Goal: Task Accomplishment & Management: Complete application form

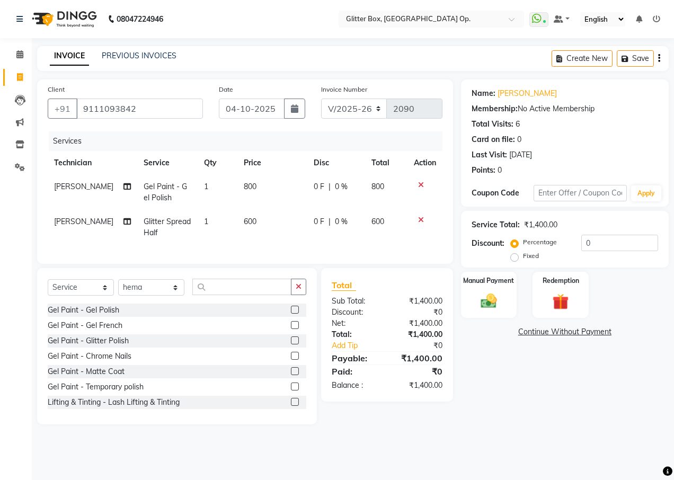
select select "5563"
select select "service"
select select "65811"
click at [126, 49] on div "INVOICE PREVIOUS INVOICES Create New Save" at bounding box center [353, 58] width 632 height 25
drag, startPoint x: 126, startPoint y: 49, endPoint x: 123, endPoint y: 57, distance: 7.9
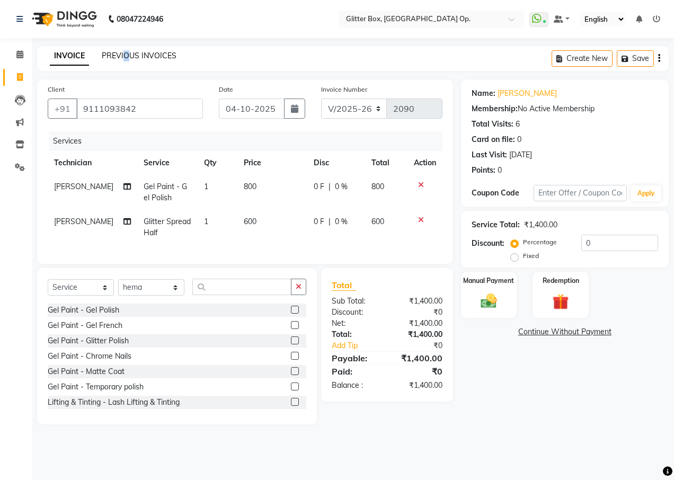
click at [123, 57] on link "PREVIOUS INVOICES" at bounding box center [139, 56] width 75 height 10
click at [229, 293] on input "text" at bounding box center [241, 287] width 99 height 16
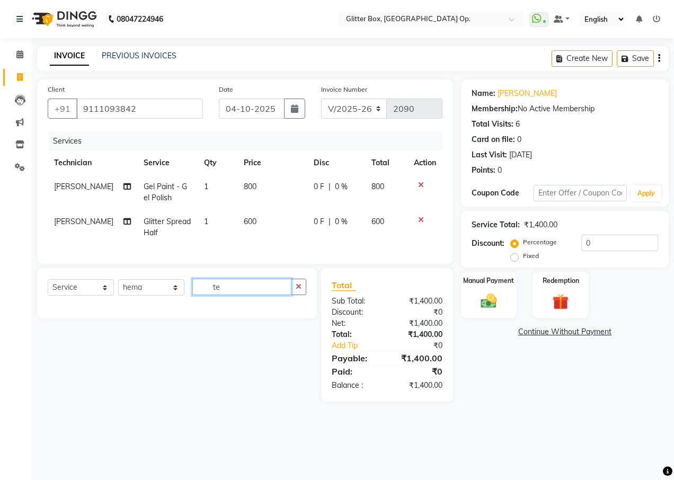
type input "t"
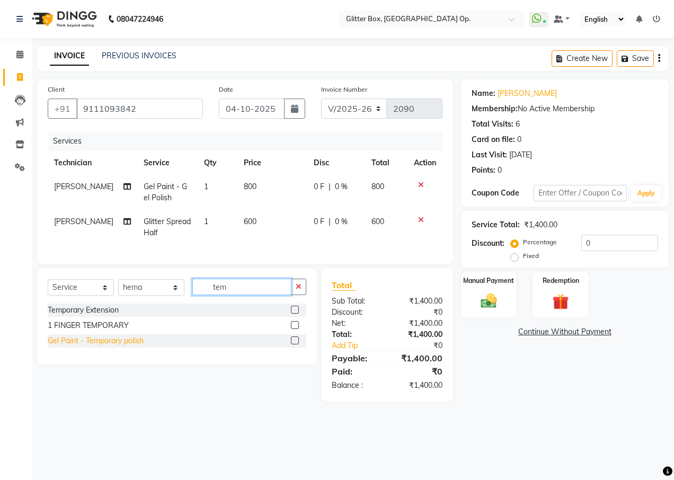
type input "tem"
click at [131, 347] on div "Gel Paint - Temporary polish" at bounding box center [96, 340] width 96 height 11
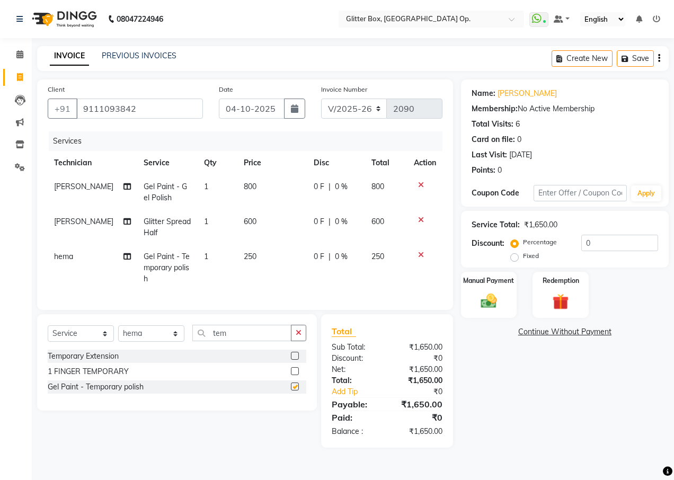
checkbox input "false"
click at [138, 340] on select "Select Technician [PERSON_NAME] [PERSON_NAME] [PERSON_NAME] [PERSON_NAME] [PERS…" at bounding box center [151, 333] width 66 height 16
select select "49167"
click at [118, 333] on select "Select Technician [PERSON_NAME] [PERSON_NAME] [PERSON_NAME] [PERSON_NAME] [PERS…" at bounding box center [151, 333] width 66 height 16
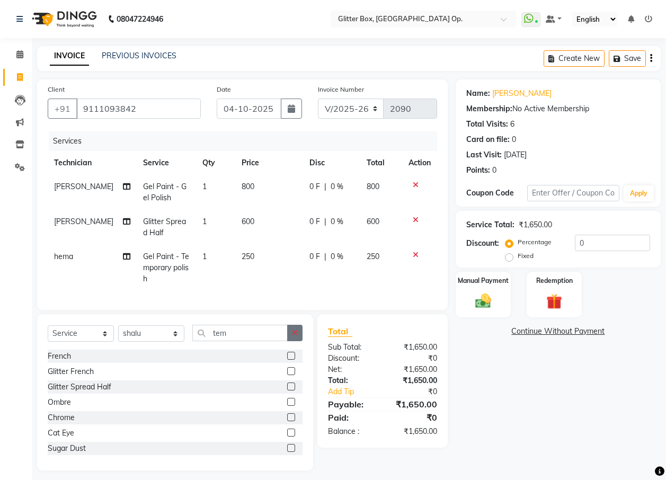
click at [289, 341] on button "button" at bounding box center [294, 333] width 15 height 16
click at [254, 341] on input "text" at bounding box center [247, 333] width 110 height 16
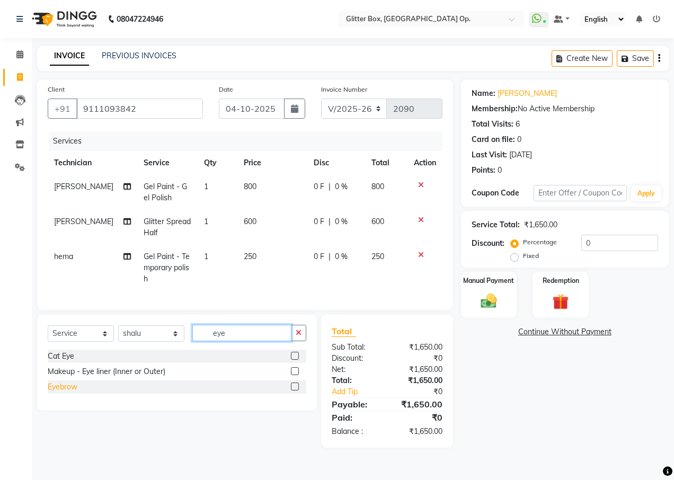
type input "eye"
click at [65, 393] on div "Eyebrow" at bounding box center [63, 387] width 30 height 11
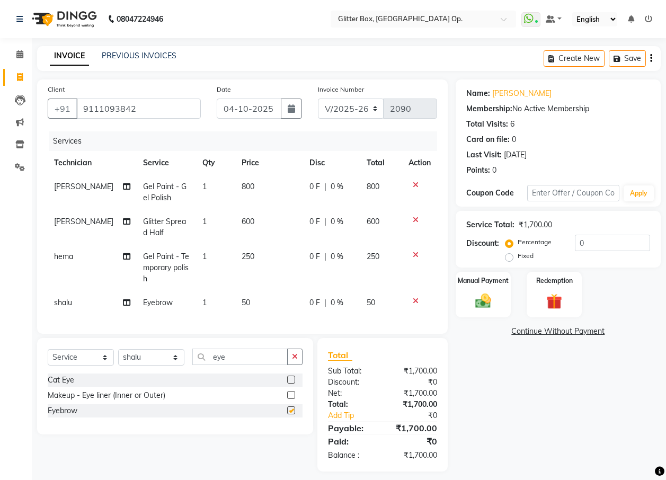
checkbox input "false"
click at [292, 365] on button "button" at bounding box center [294, 357] width 15 height 16
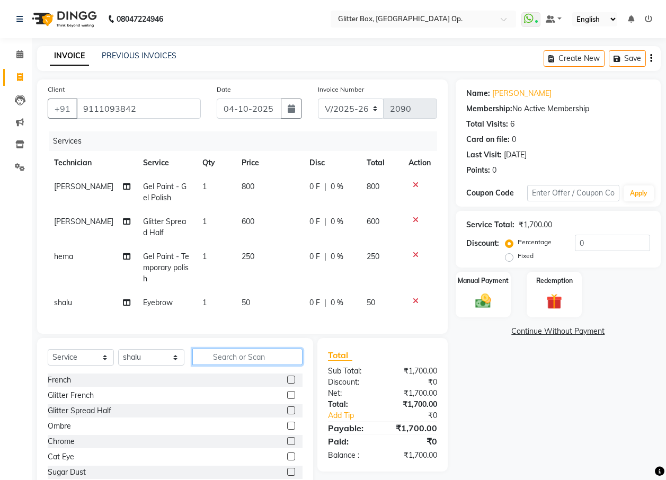
click at [278, 365] on input "text" at bounding box center [247, 357] width 110 height 16
type input "i"
click at [232, 365] on input "i" at bounding box center [239, 357] width 95 height 16
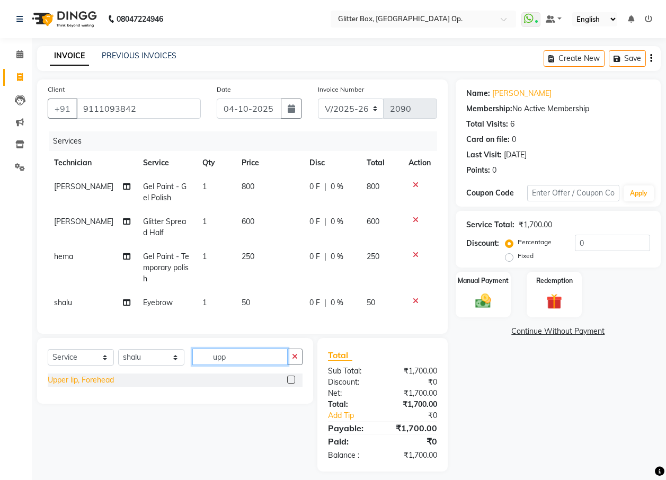
type input "upp"
click at [59, 386] on div "Upper lip, Forehead" at bounding box center [81, 380] width 66 height 11
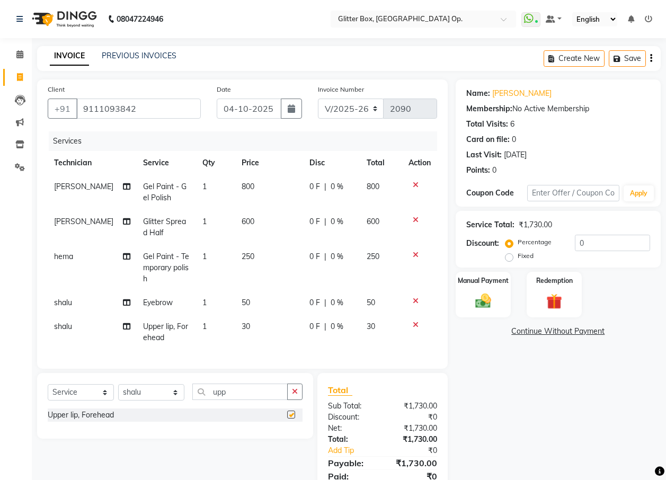
checkbox input "false"
click at [70, 326] on span "shalu" at bounding box center [63, 327] width 18 height 10
select select "49167"
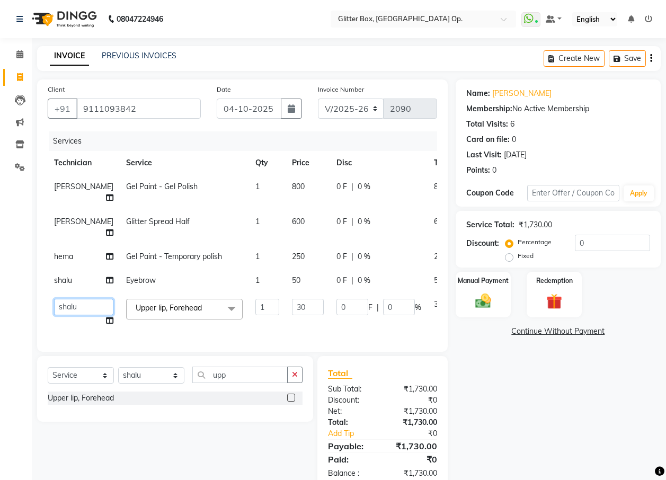
click at [63, 312] on select "[PERSON_NAME] [PERSON_NAME] [PERSON_NAME] [PERSON_NAME] [PERSON_NAME] [PERSON_N…" at bounding box center [83, 307] width 59 height 16
select select "71114"
click at [68, 285] on span "shalu" at bounding box center [63, 281] width 18 height 10
select select "49167"
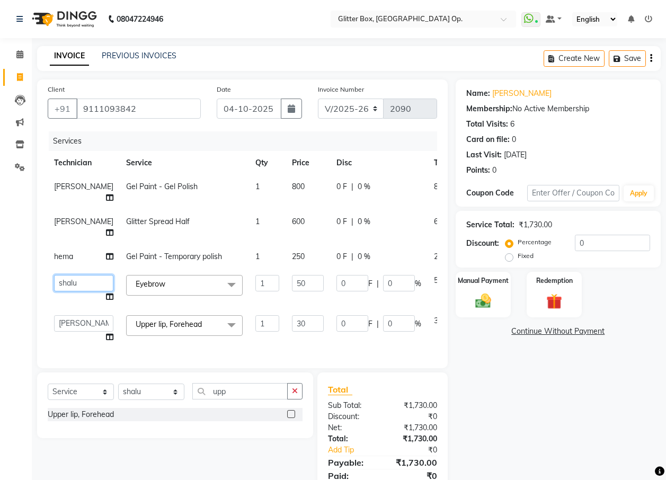
click at [68, 285] on select "[PERSON_NAME] [PERSON_NAME] [PERSON_NAME] [PERSON_NAME] [PERSON_NAME] [PERSON_N…" at bounding box center [83, 283] width 59 height 16
select select "71114"
click at [494, 335] on link "Continue Without Payment" at bounding box center [558, 331] width 201 height 11
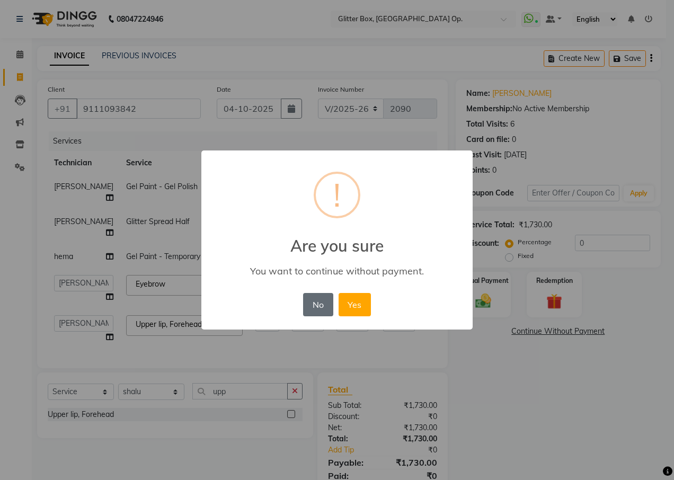
drag, startPoint x: 299, startPoint y: 311, endPoint x: 330, endPoint y: 307, distance: 31.5
click at [302, 311] on div "× ! Are you sure You want to continue without payment. No No Yes" at bounding box center [336, 240] width 271 height 179
click at [330, 306] on button "No" at bounding box center [318, 304] width 30 height 23
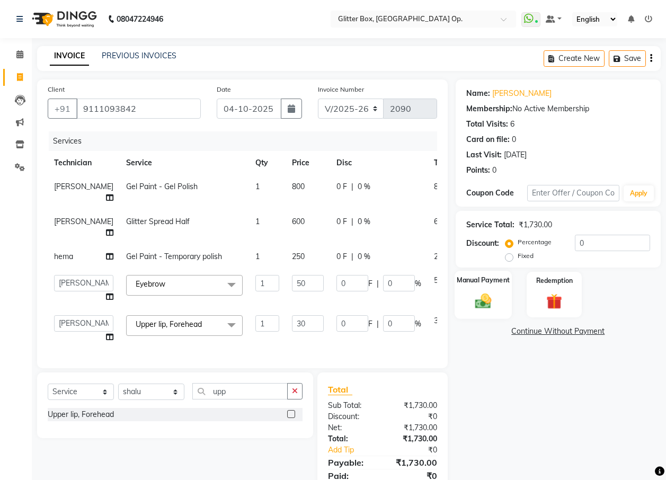
click at [505, 286] on div "Manual Payment" at bounding box center [484, 295] width 58 height 48
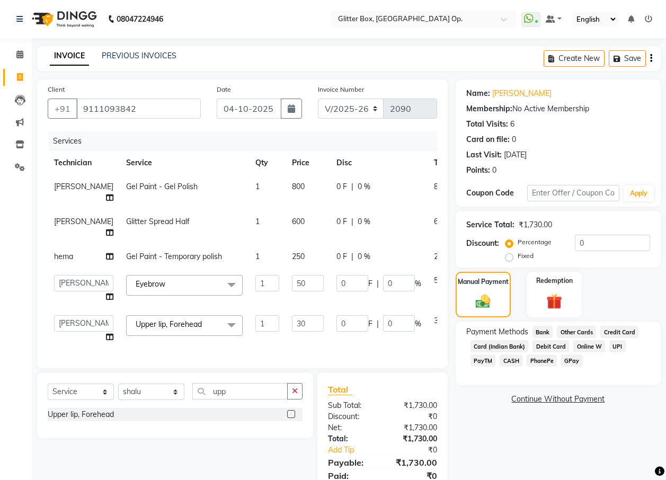
click at [512, 359] on span "CASH" at bounding box center [511, 361] width 23 height 12
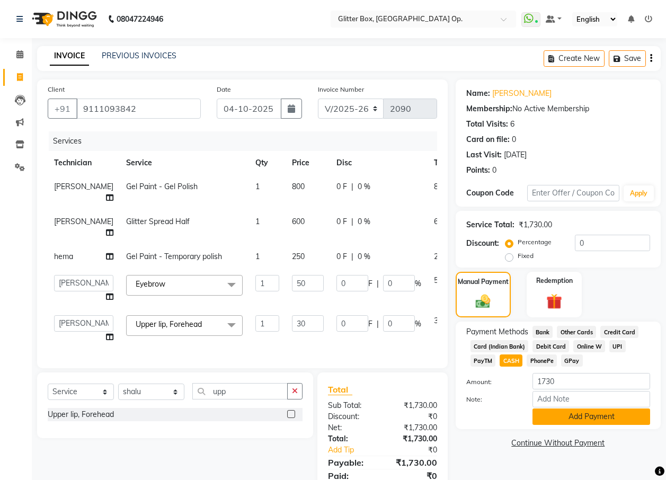
click at [549, 423] on button "Add Payment" at bounding box center [592, 417] width 118 height 16
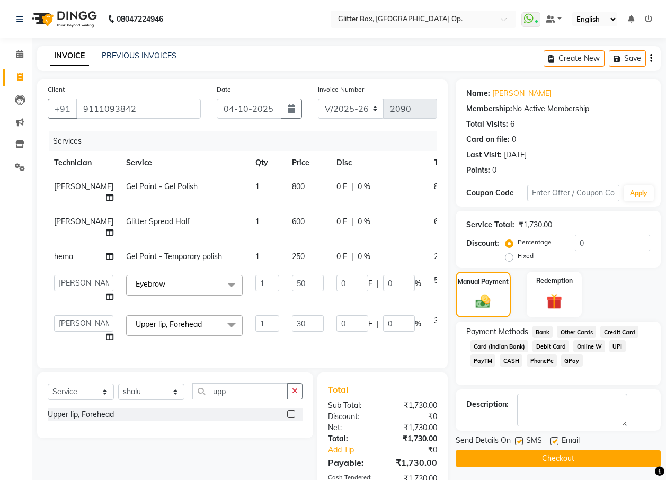
click at [512, 454] on button "Checkout" at bounding box center [558, 458] width 205 height 16
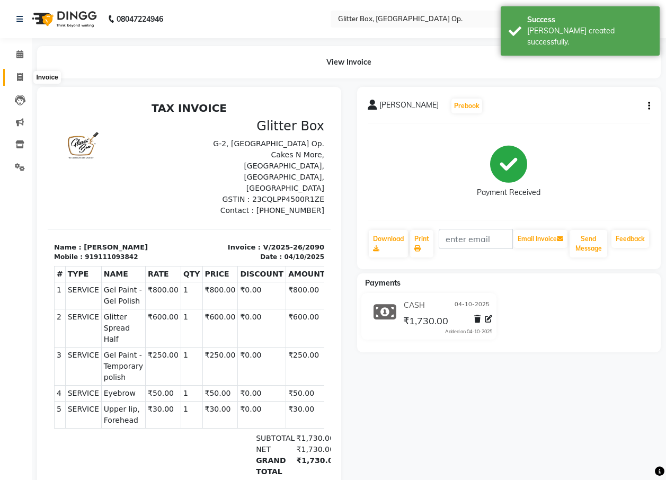
click at [14, 75] on span at bounding box center [20, 78] width 19 height 12
select select "service"
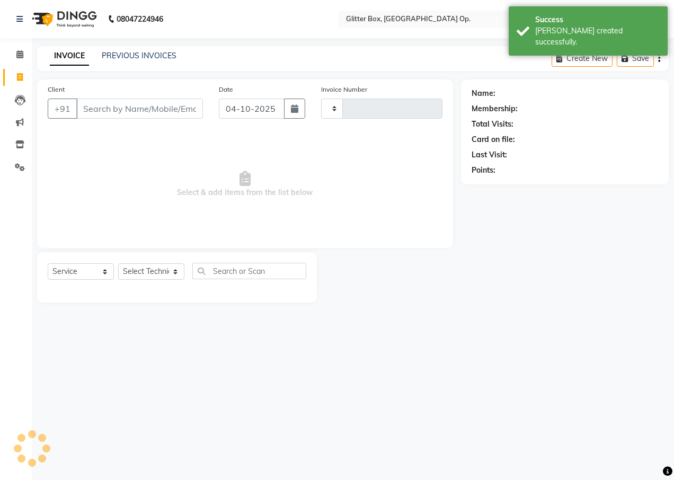
type input "2091"
select select "5563"
click at [85, 109] on input "Client" at bounding box center [139, 109] width 127 height 20
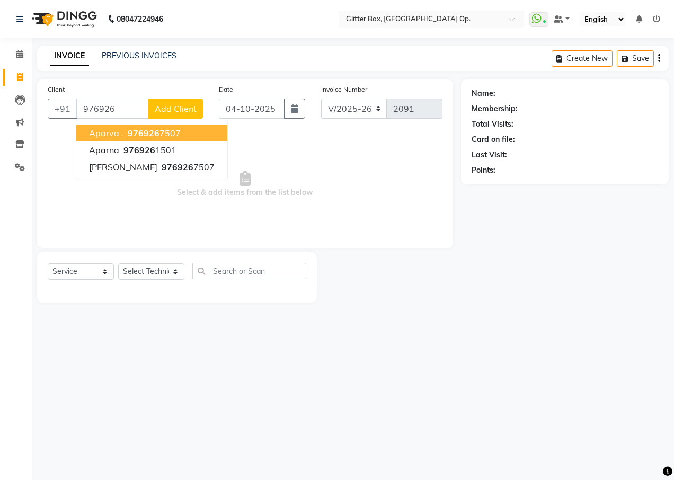
click at [110, 137] on span "aparva ." at bounding box center [106, 133] width 34 height 11
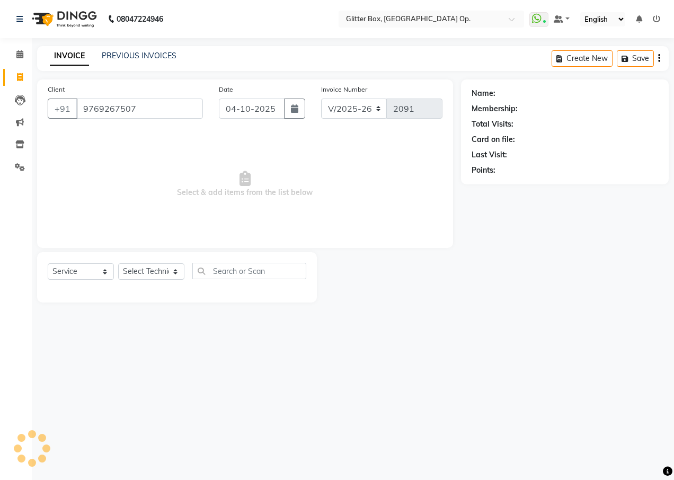
type input "9769267507"
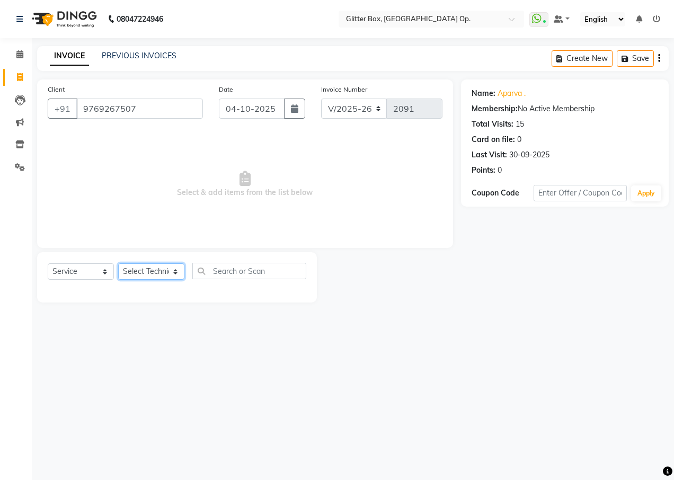
click at [155, 268] on select "Select Technician [PERSON_NAME] [PERSON_NAME] [PERSON_NAME] [PERSON_NAME] [PERS…" at bounding box center [151, 271] width 66 height 16
select select "38313"
click at [118, 263] on select "Select Technician [PERSON_NAME] [PERSON_NAME] [PERSON_NAME] [PERSON_NAME] [PERS…" at bounding box center [151, 271] width 66 height 16
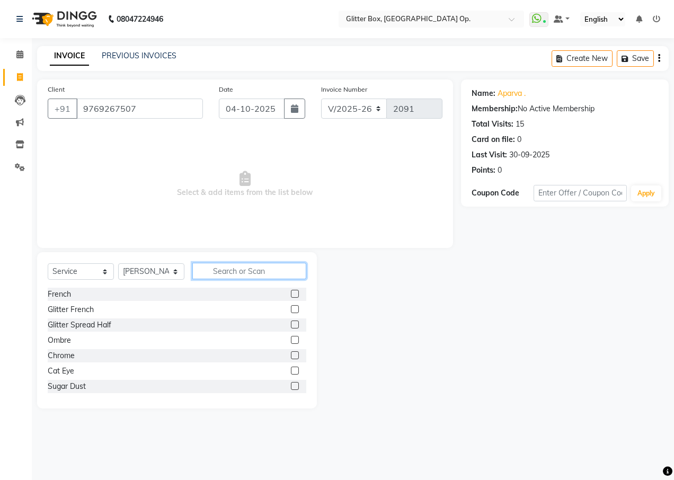
click at [228, 273] on input "text" at bounding box center [249, 271] width 114 height 16
type input "pedi"
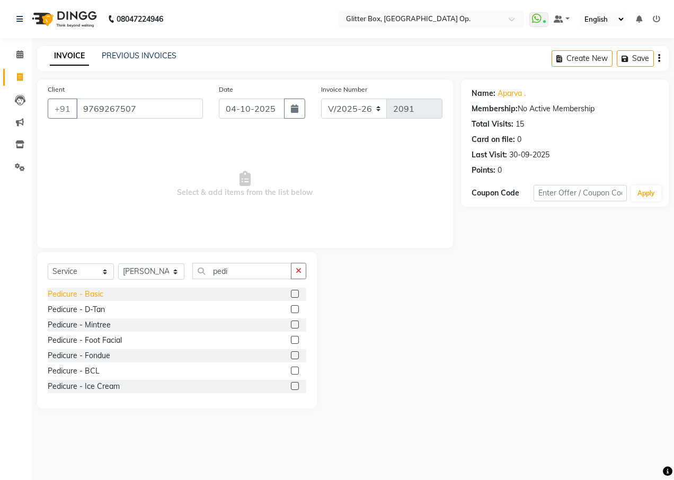
click at [90, 294] on div "Pedicure - Basic" at bounding box center [76, 294] width 56 height 11
checkbox input "false"
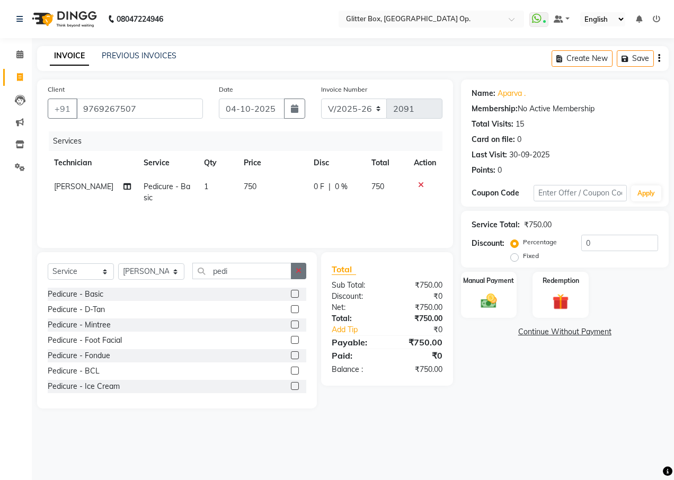
click at [295, 269] on button "button" at bounding box center [298, 271] width 15 height 16
click at [147, 270] on select "Select Technician [PERSON_NAME] [PERSON_NAME] [PERSON_NAME] [PERSON_NAME] [PERS…" at bounding box center [151, 271] width 66 height 16
select select "50945"
click at [118, 263] on select "Select Technician [PERSON_NAME] [PERSON_NAME] [PERSON_NAME] [PERSON_NAME] [PERS…" at bounding box center [151, 271] width 66 height 16
click at [238, 272] on input "text" at bounding box center [249, 271] width 114 height 16
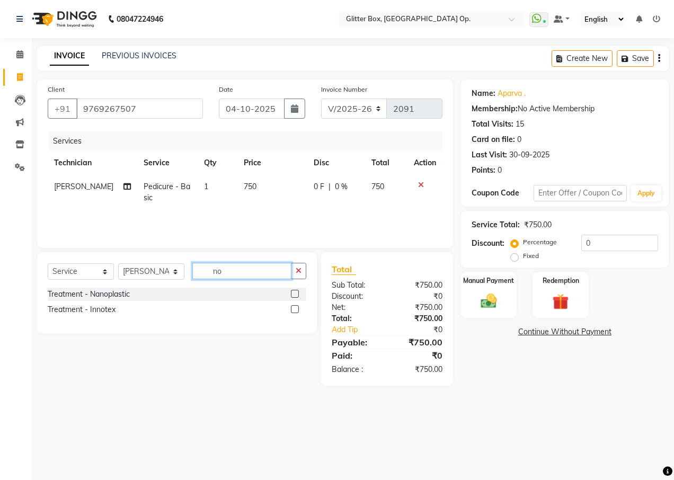
type input "n"
type input "tem"
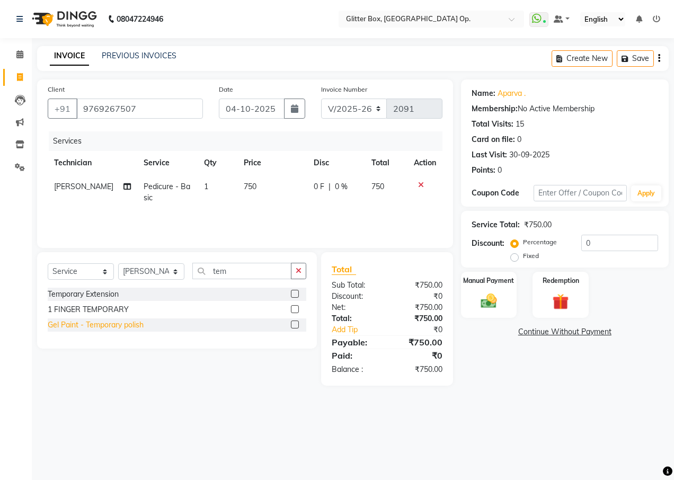
click at [112, 328] on div "Gel Paint - Temporary polish" at bounding box center [96, 325] width 96 height 11
checkbox input "false"
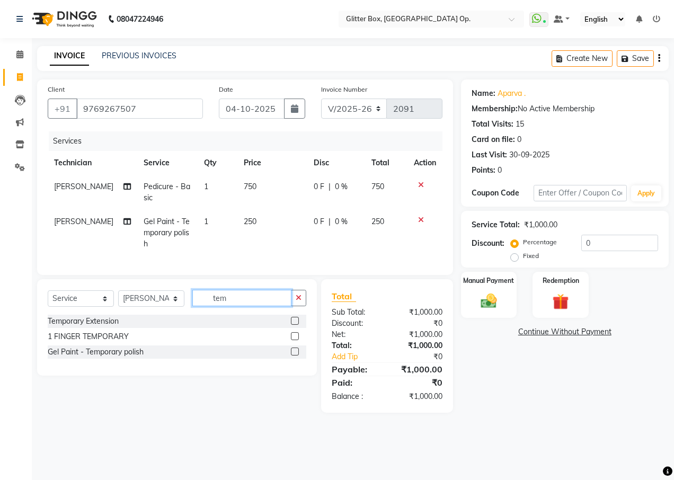
click at [288, 306] on input "tem" at bounding box center [241, 298] width 99 height 16
click at [138, 307] on select "Select Technician [PERSON_NAME] [PERSON_NAME] [PERSON_NAME] [PERSON_NAME] [PERS…" at bounding box center [151, 298] width 66 height 16
select select "71114"
click at [118, 298] on select "Select Technician [PERSON_NAME] [PERSON_NAME] [PERSON_NAME] [PERSON_NAME] [PERS…" at bounding box center [151, 298] width 66 height 16
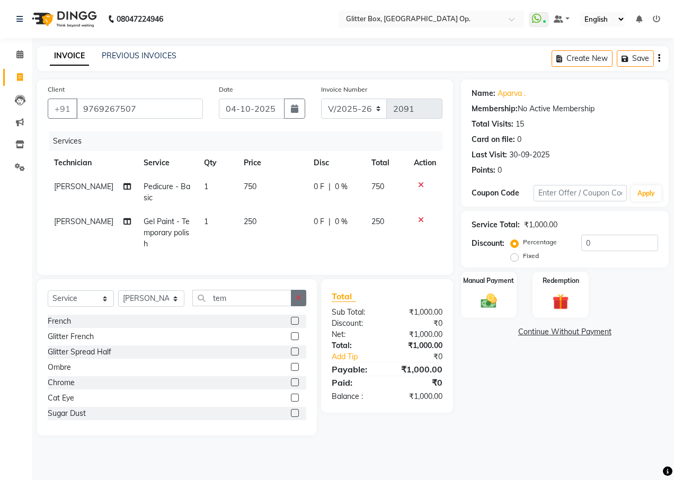
click at [303, 306] on button "button" at bounding box center [298, 298] width 15 height 16
click at [269, 306] on input "text" at bounding box center [249, 298] width 114 height 16
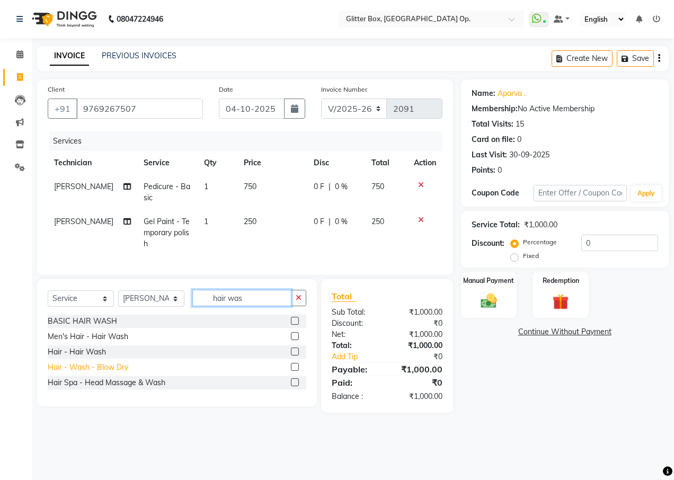
type input "hair was"
click at [72, 373] on div "Hair - Wash - Blow Dry" at bounding box center [88, 367] width 81 height 11
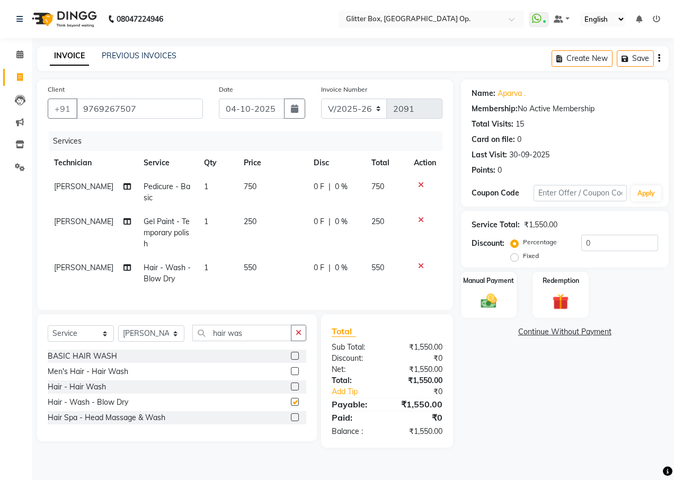
checkbox input "false"
click at [257, 267] on td "550" at bounding box center [272, 273] width 70 height 35
select select "71114"
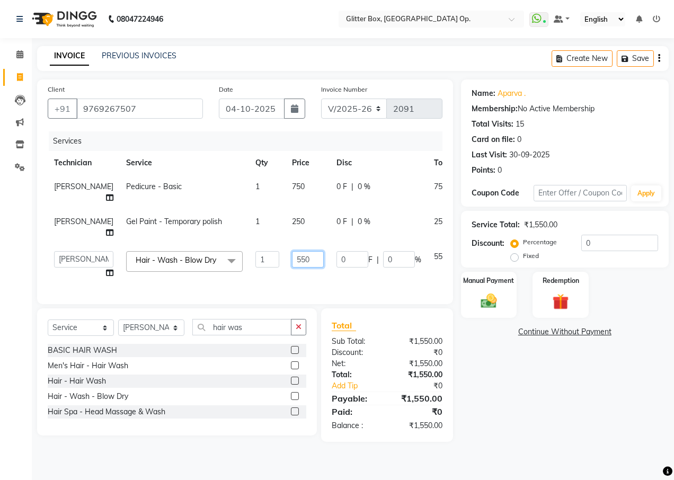
click at [292, 251] on input "550" at bounding box center [308, 259] width 32 height 16
type input "500"
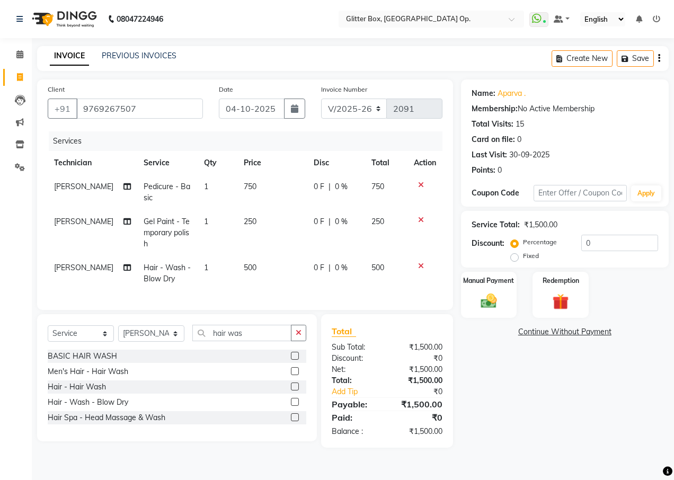
click at [312, 265] on td "0 F | 0 %" at bounding box center [336, 273] width 58 height 35
select select "71114"
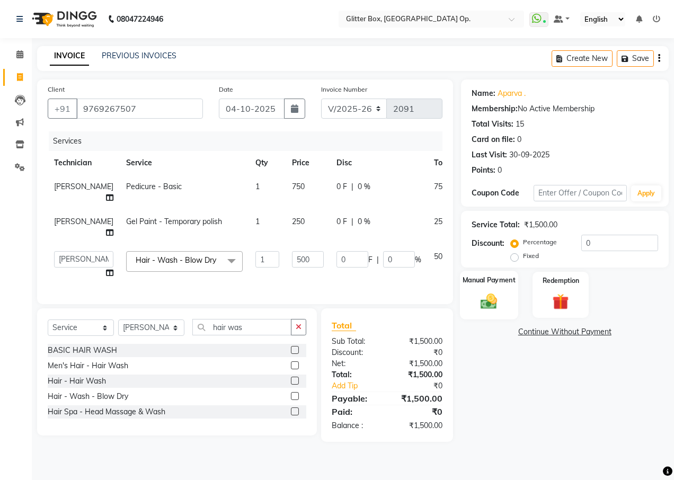
click at [511, 302] on div "Manual Payment" at bounding box center [489, 295] width 58 height 48
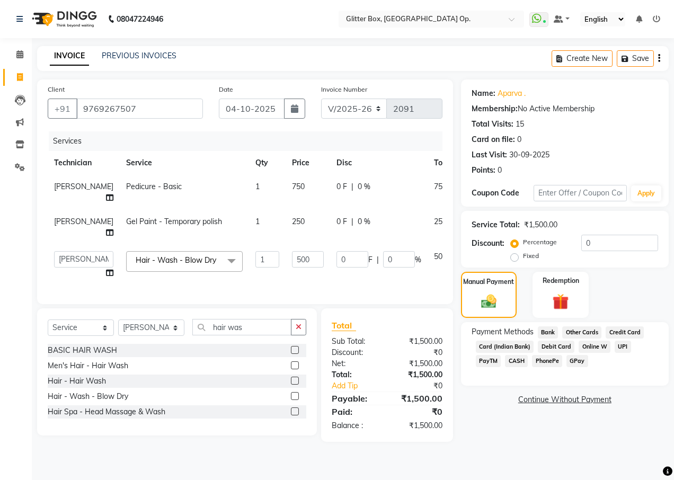
drag, startPoint x: 620, startPoint y: 348, endPoint x: 614, endPoint y: 367, distance: 19.4
click at [620, 349] on span "UPI" at bounding box center [623, 347] width 16 height 12
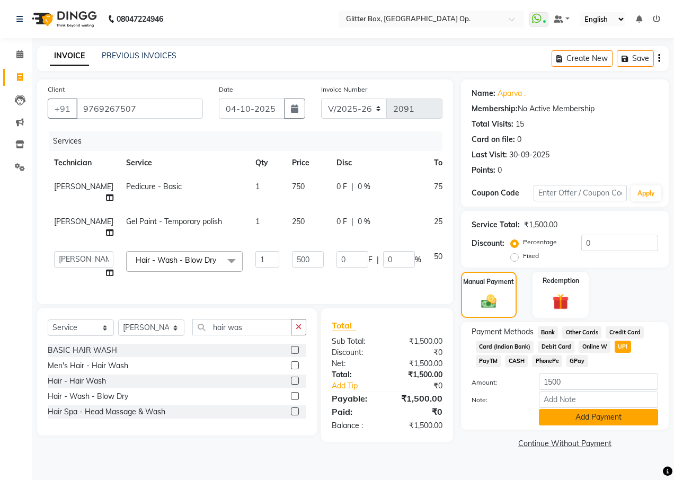
click at [590, 416] on button "Add Payment" at bounding box center [598, 417] width 119 height 16
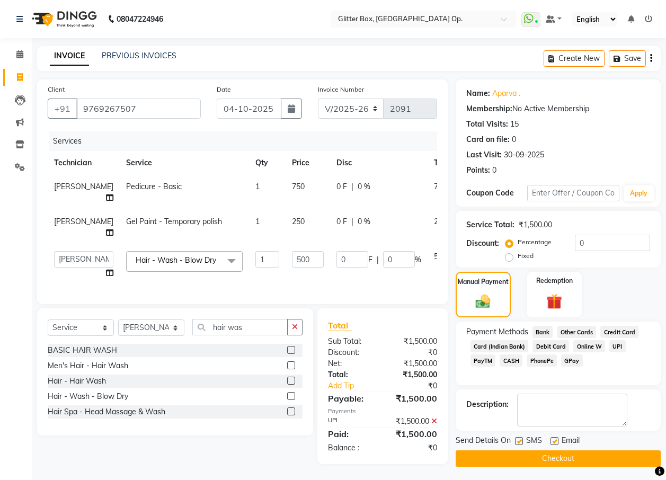
click at [569, 454] on button "Checkout" at bounding box center [558, 458] width 205 height 16
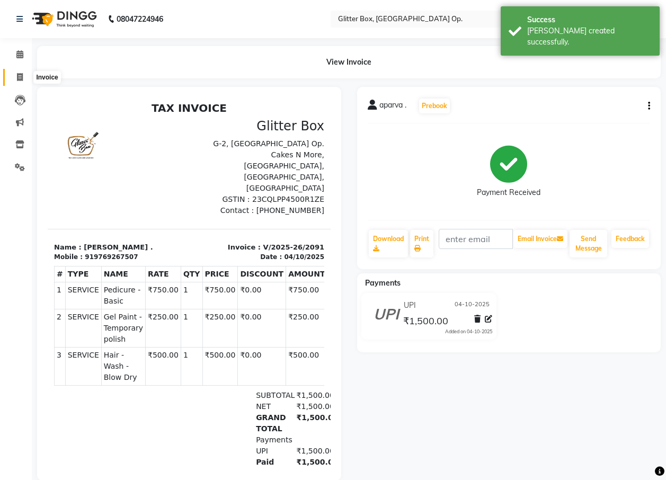
click at [20, 78] on icon at bounding box center [20, 77] width 6 height 8
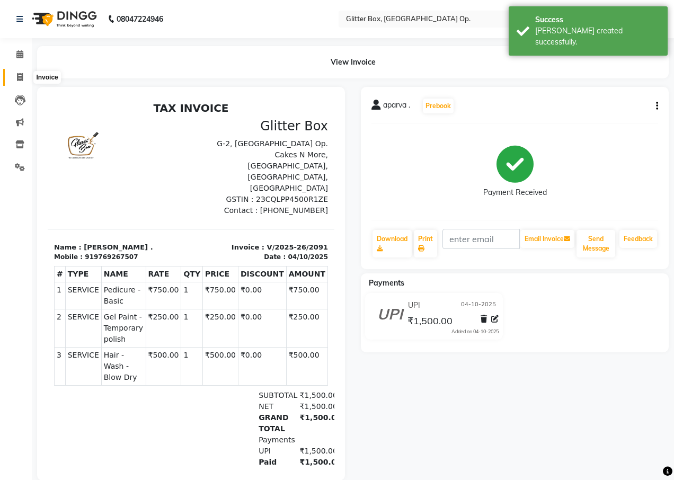
select select "5563"
select select "service"
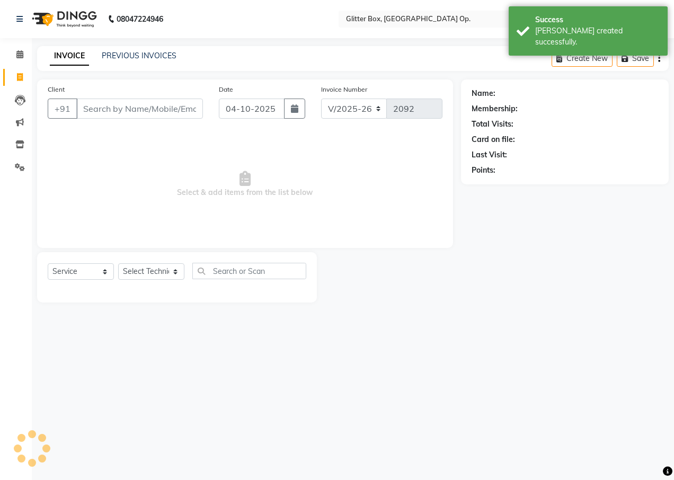
click at [114, 107] on input "Client" at bounding box center [139, 109] width 127 height 20
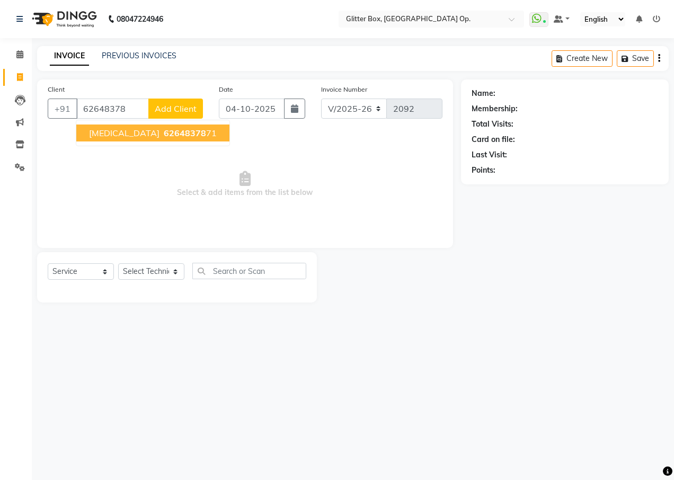
click at [164, 136] on span "62648378" at bounding box center [185, 133] width 42 height 11
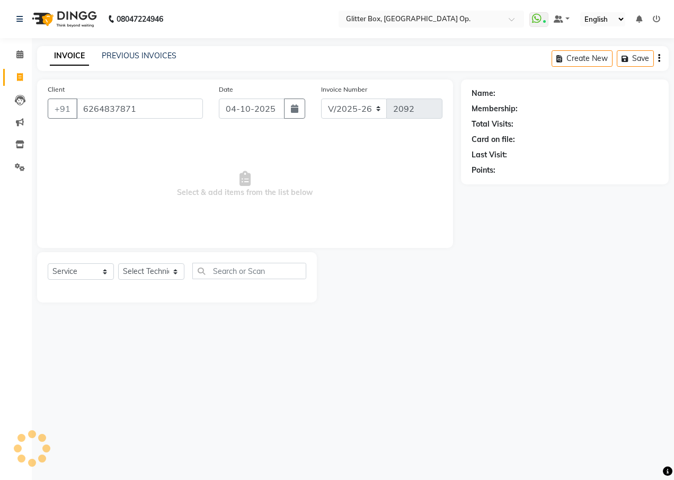
type input "6264837871"
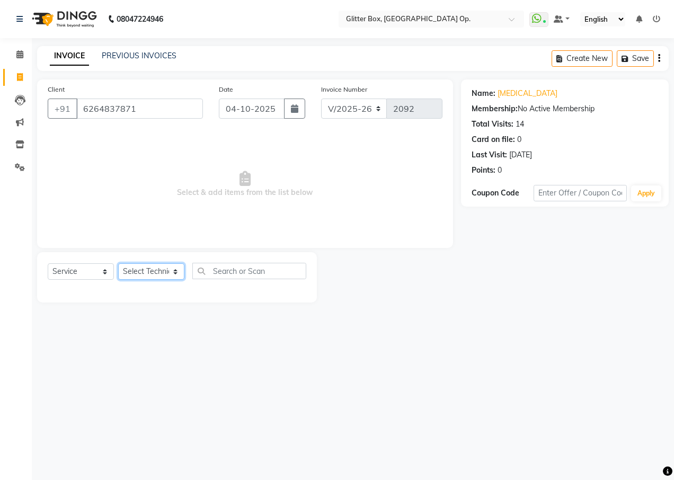
click at [148, 271] on select "Select Technician [PERSON_NAME] [PERSON_NAME] [PERSON_NAME] [PERSON_NAME] [PERS…" at bounding box center [151, 271] width 66 height 16
select select "65811"
click at [118, 263] on select "Select Technician [PERSON_NAME] [PERSON_NAME] [PERSON_NAME] [PERSON_NAME] [PERS…" at bounding box center [151, 271] width 66 height 16
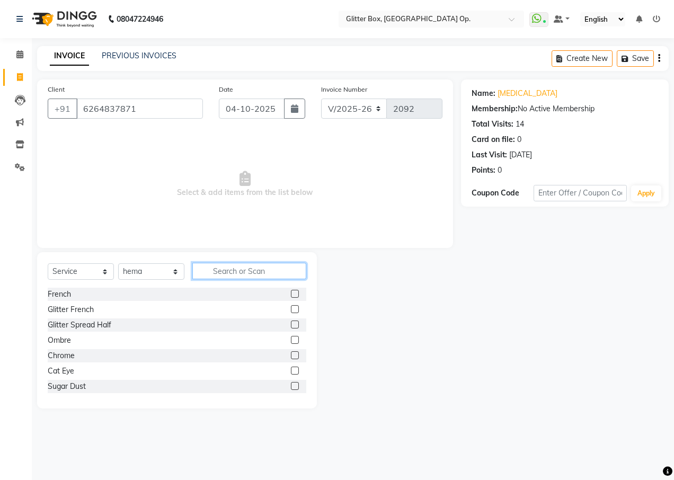
click at [225, 270] on input "text" at bounding box center [249, 271] width 114 height 16
type input "e"
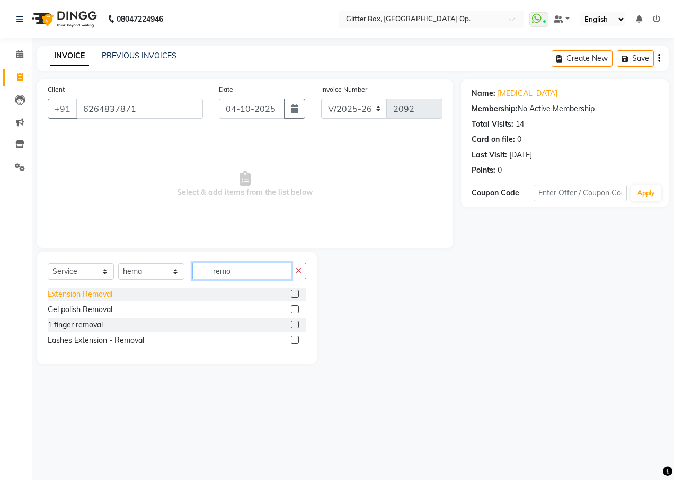
type input "remo"
click at [91, 296] on div "Extension Removal" at bounding box center [80, 294] width 65 height 11
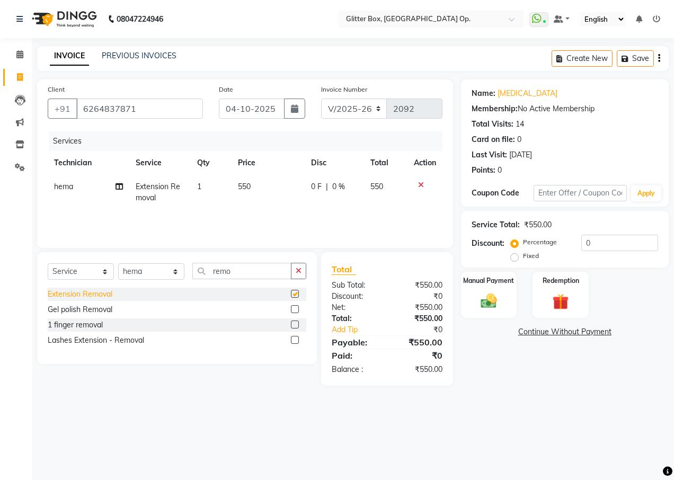
checkbox input "false"
click at [299, 269] on icon "button" at bounding box center [299, 270] width 6 height 7
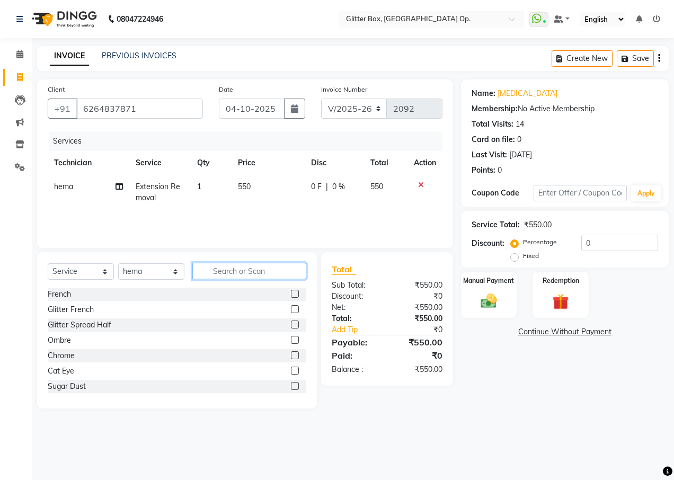
click at [270, 278] on input "text" at bounding box center [249, 271] width 114 height 16
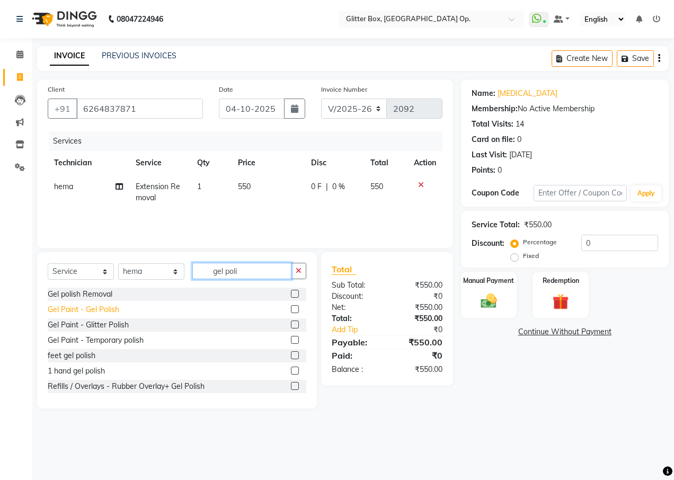
type input "gel poli"
click at [68, 313] on div "Gel Paint - Gel Polish" at bounding box center [84, 309] width 72 height 11
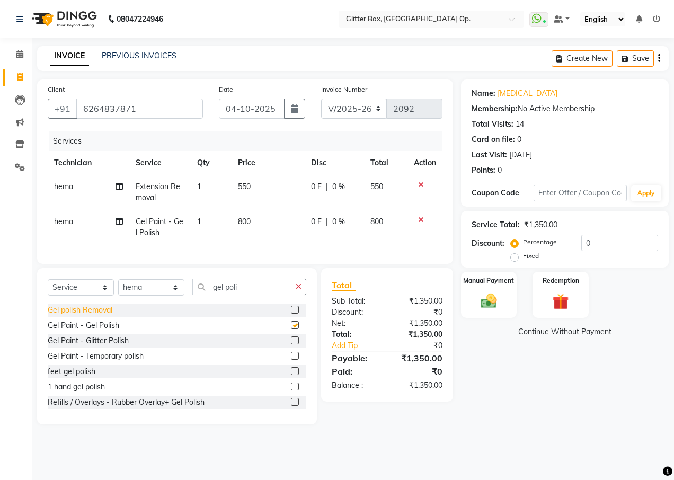
checkbox input "false"
click at [494, 304] on img at bounding box center [488, 300] width 27 height 19
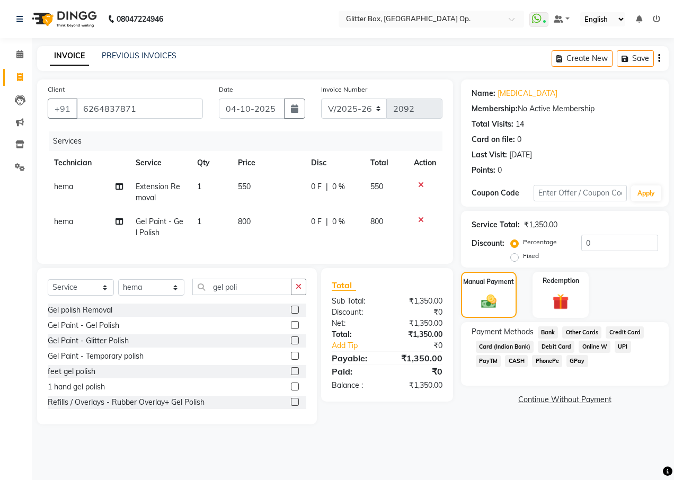
click at [615, 345] on span "UPI" at bounding box center [623, 347] width 16 height 12
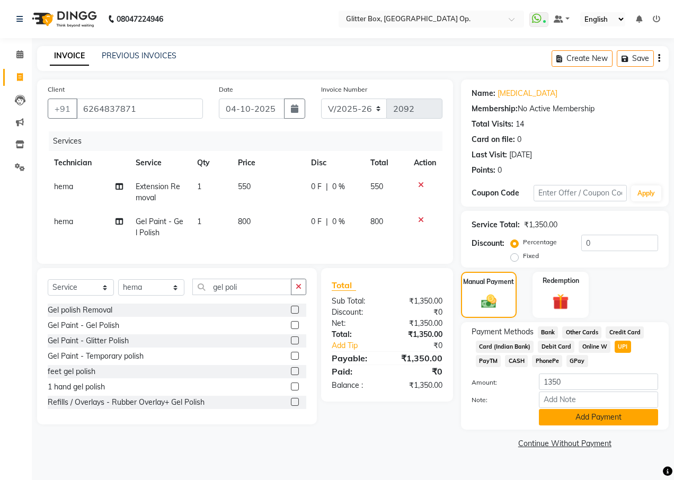
click at [599, 421] on button "Add Payment" at bounding box center [598, 417] width 119 height 16
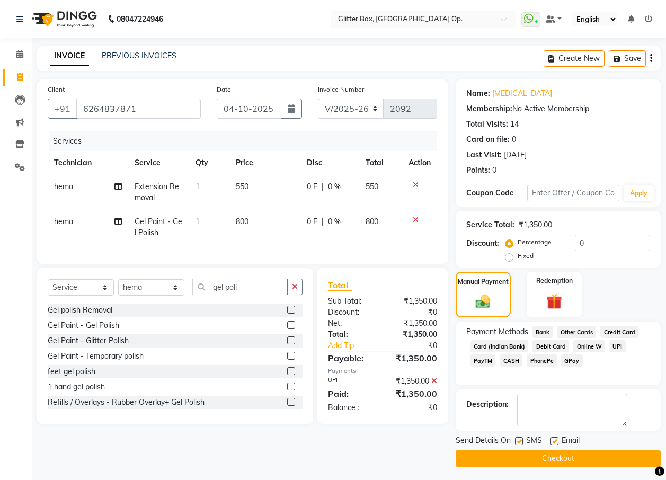
click at [432, 385] on icon at bounding box center [434, 380] width 6 height 7
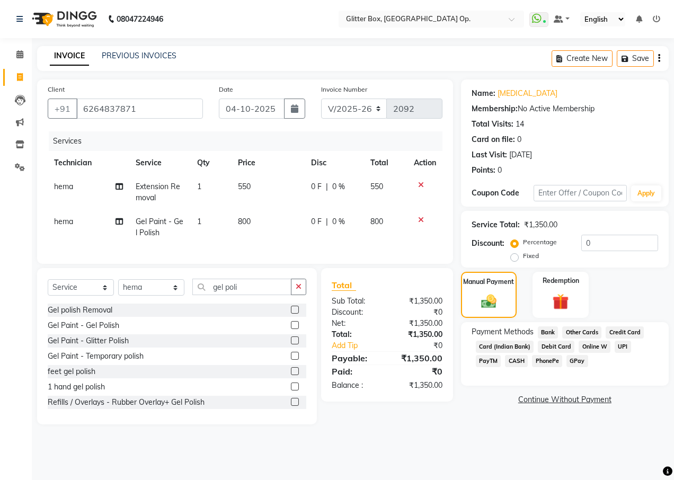
click at [619, 348] on span "UPI" at bounding box center [623, 347] width 16 height 12
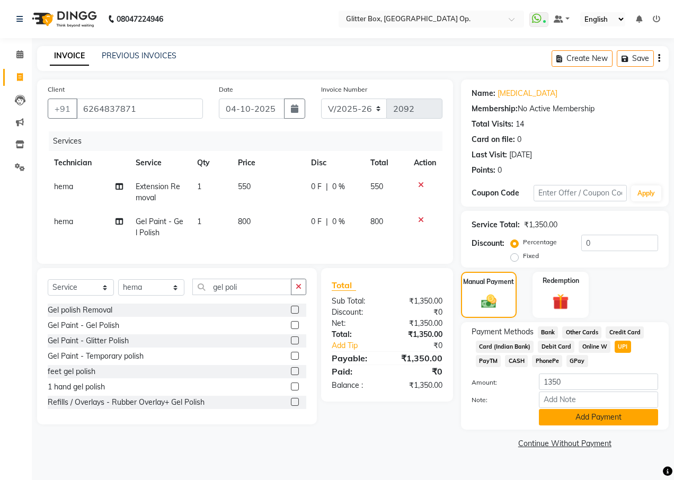
click at [609, 420] on button "Add Payment" at bounding box center [598, 417] width 119 height 16
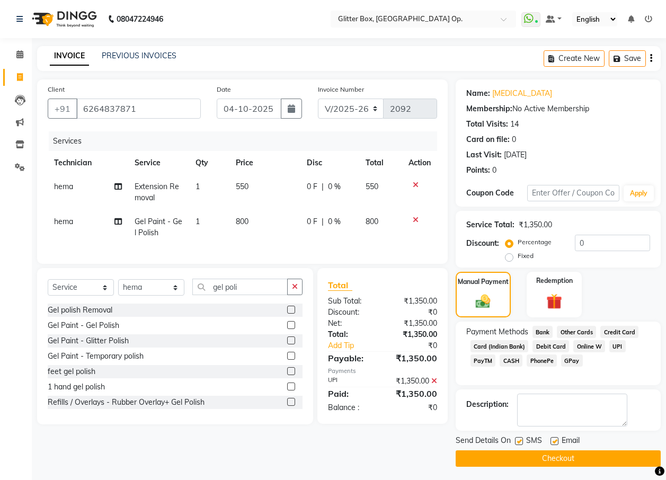
click at [599, 458] on button "Checkout" at bounding box center [558, 458] width 205 height 16
